Goal: Browse casually: Explore the website without a specific task or goal

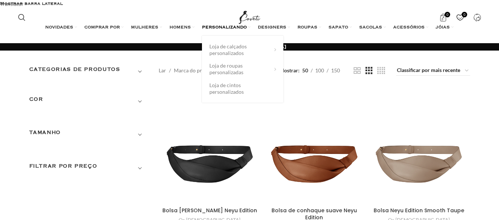
click at [231, 20] on link "PERSONALIZANDO" at bounding box center [226, 27] width 48 height 15
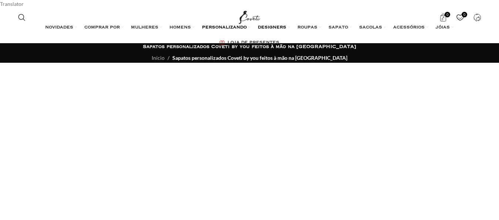
click at [271, 25] on span "DESIGNERS" at bounding box center [272, 28] width 28 height 6
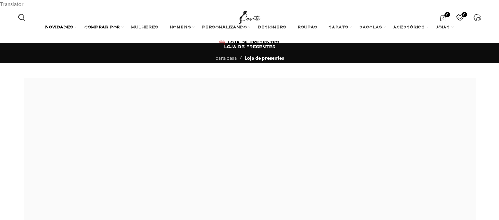
click at [109, 25] on span "COMPRAR POR" at bounding box center [101, 28] width 35 height 6
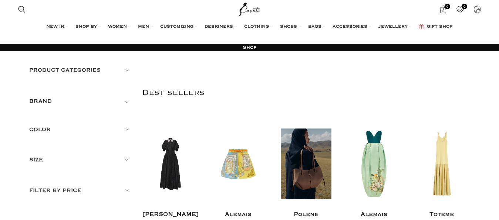
scroll to position [75, 0]
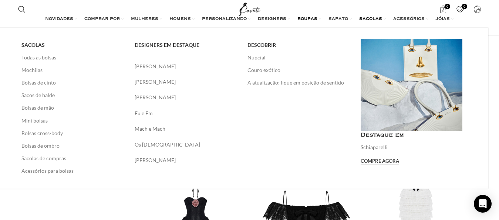
click at [373, 18] on span "SACOLAS" at bounding box center [370, 19] width 23 height 6
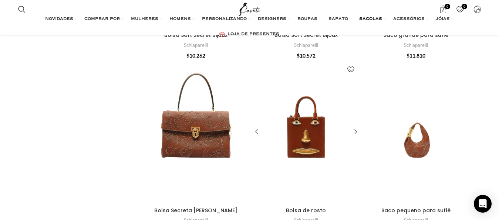
scroll to position [452, 0]
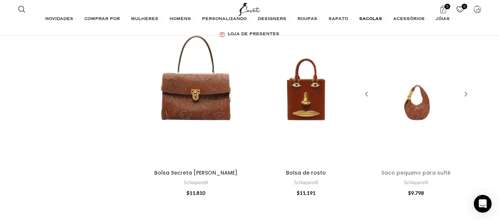
click at [440, 169] on link "Saco pequeno para suflê" at bounding box center [415, 172] width 69 height 7
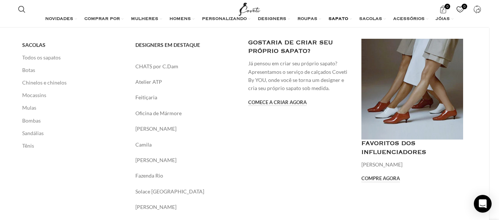
click at [343, 18] on span "SAPATO" at bounding box center [338, 19] width 20 height 6
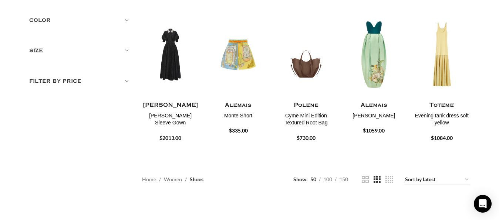
scroll to position [113, 0]
